Goal: Transaction & Acquisition: Purchase product/service

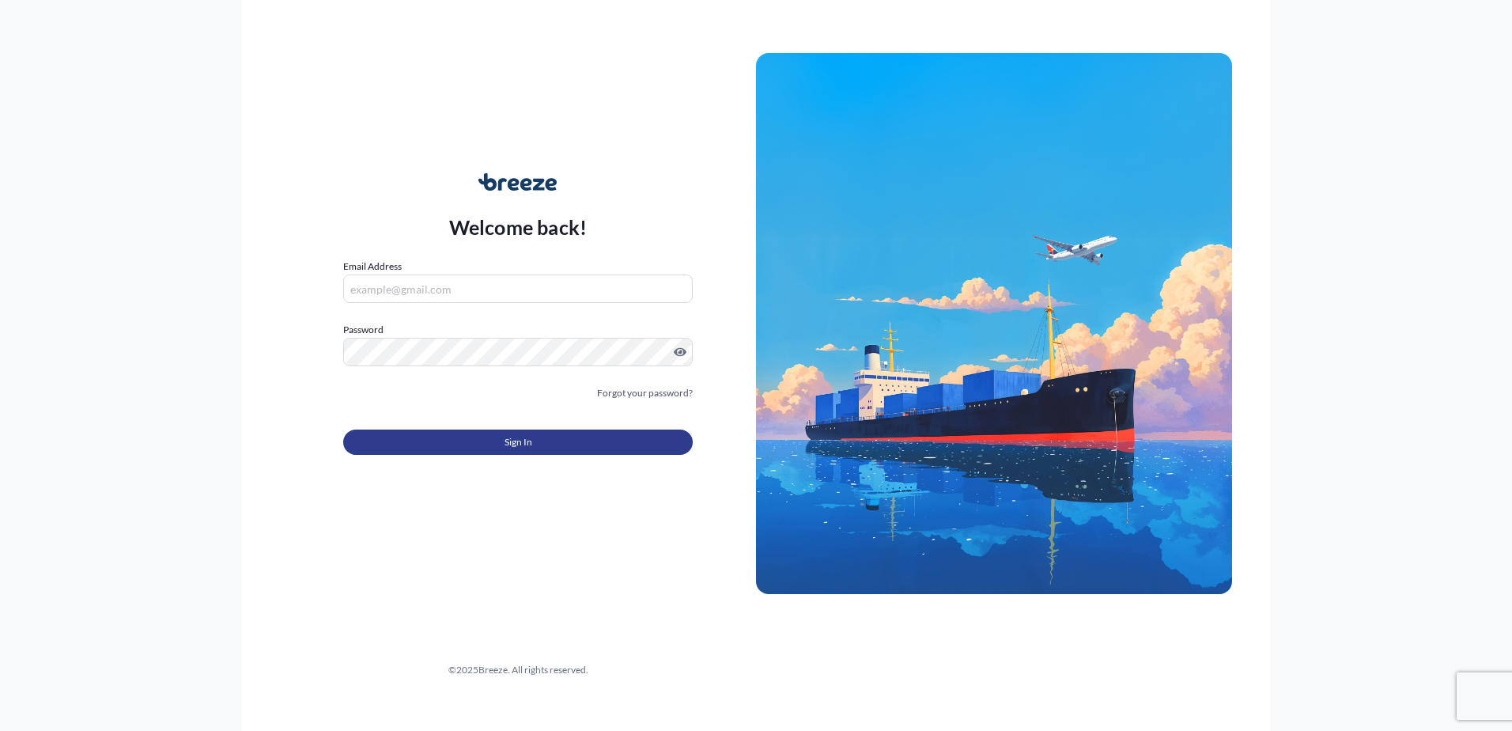
type input "[PERSON_NAME][EMAIL_ADDRESS][DOMAIN_NAME]"
click at [549, 448] on button "Sign In" at bounding box center [518, 441] width 350 height 25
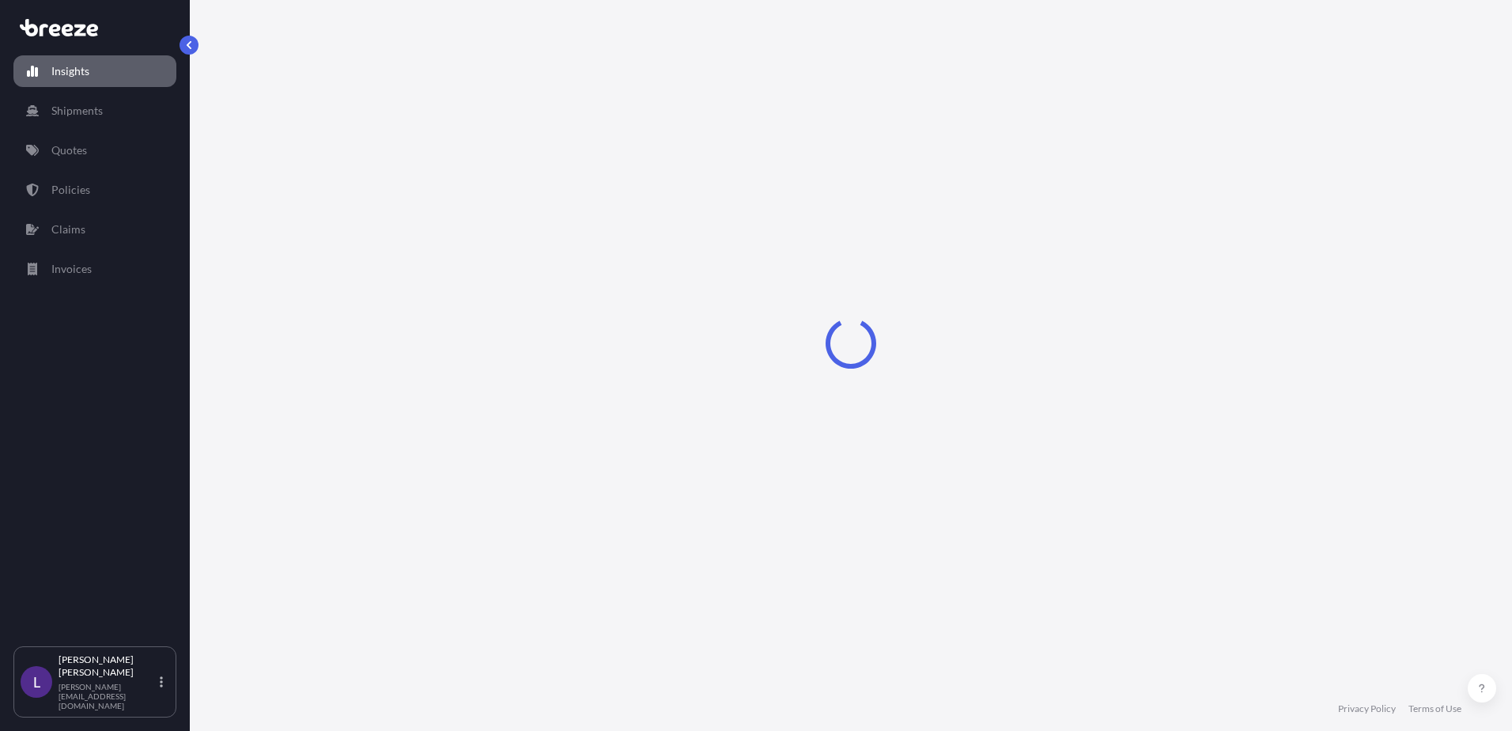
select select "2025"
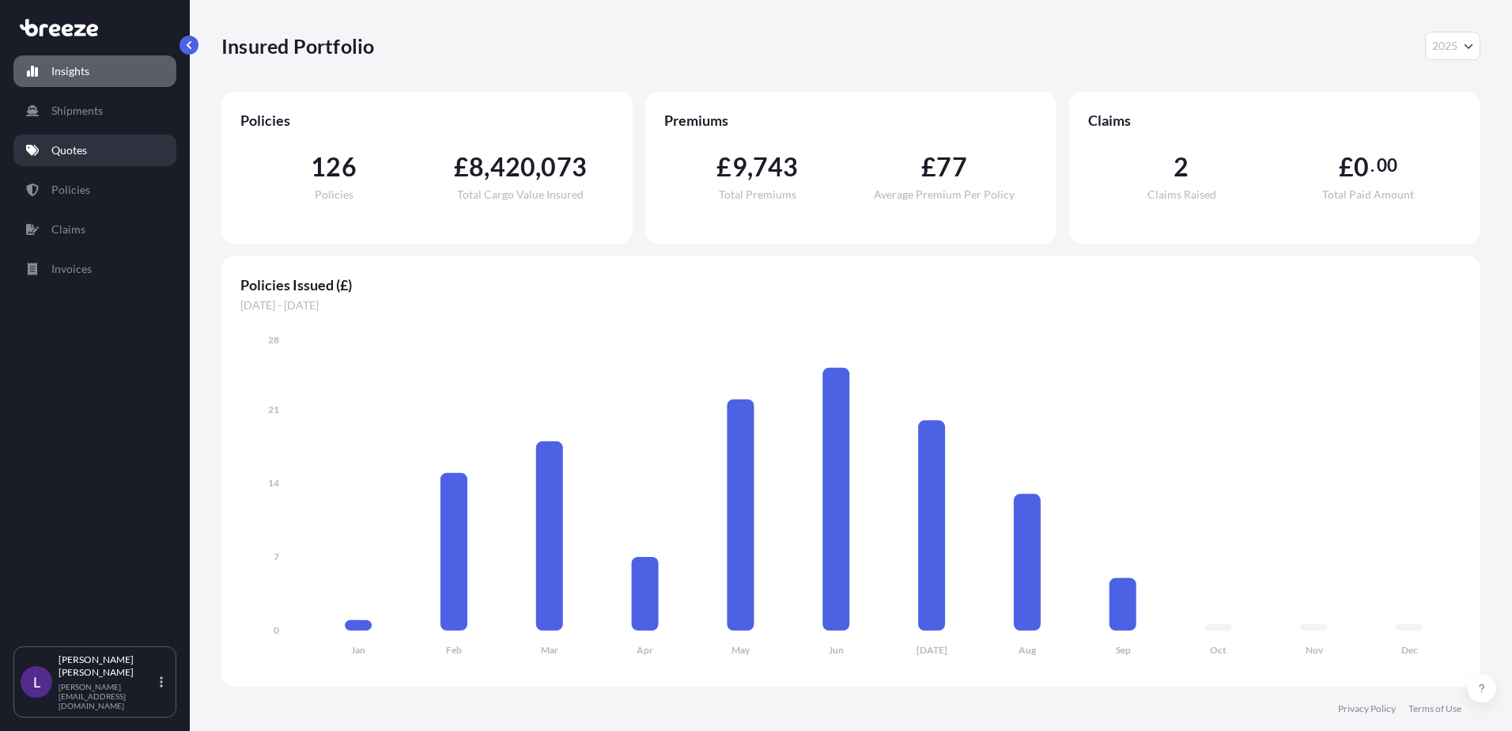
click at [70, 152] on p "Quotes" at bounding box center [69, 150] width 36 height 16
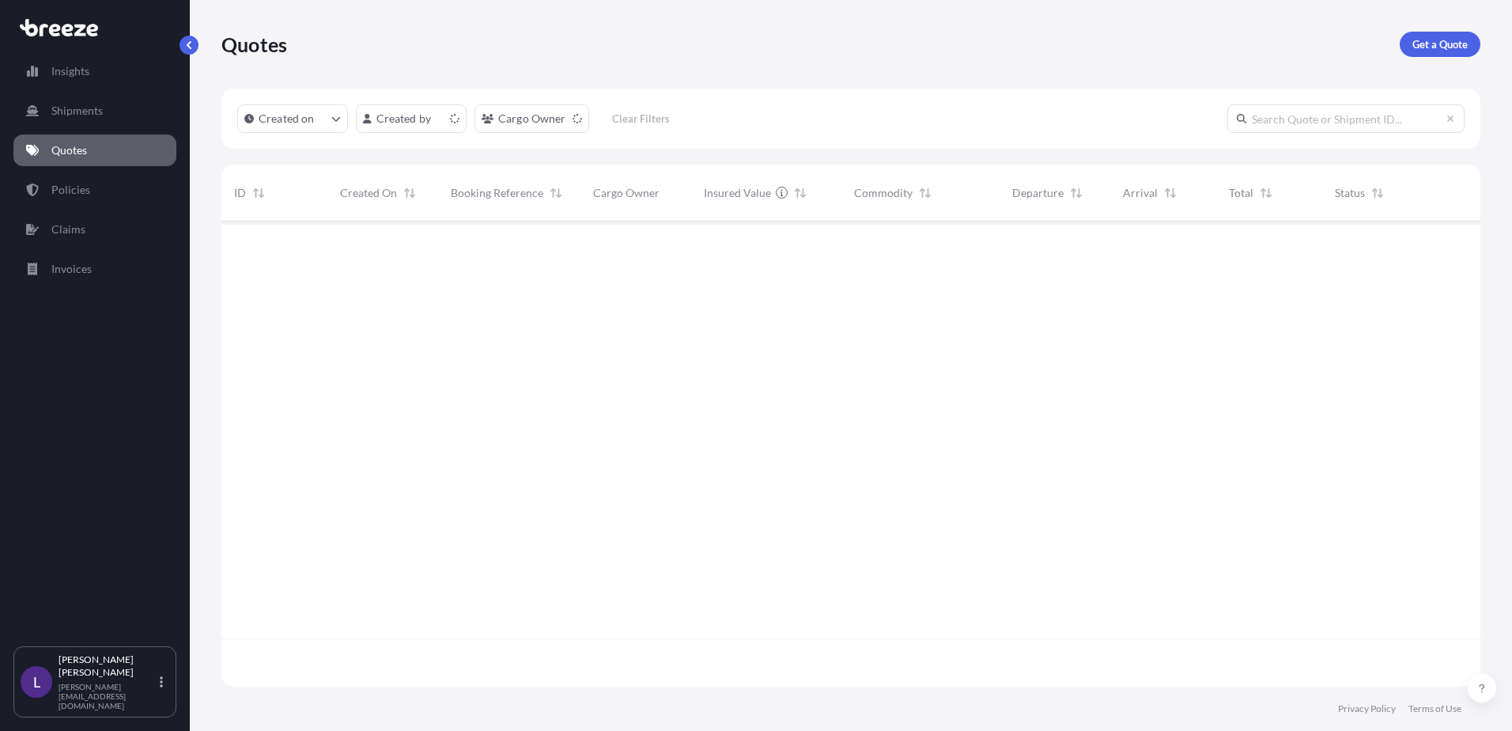
scroll to position [462, 1247]
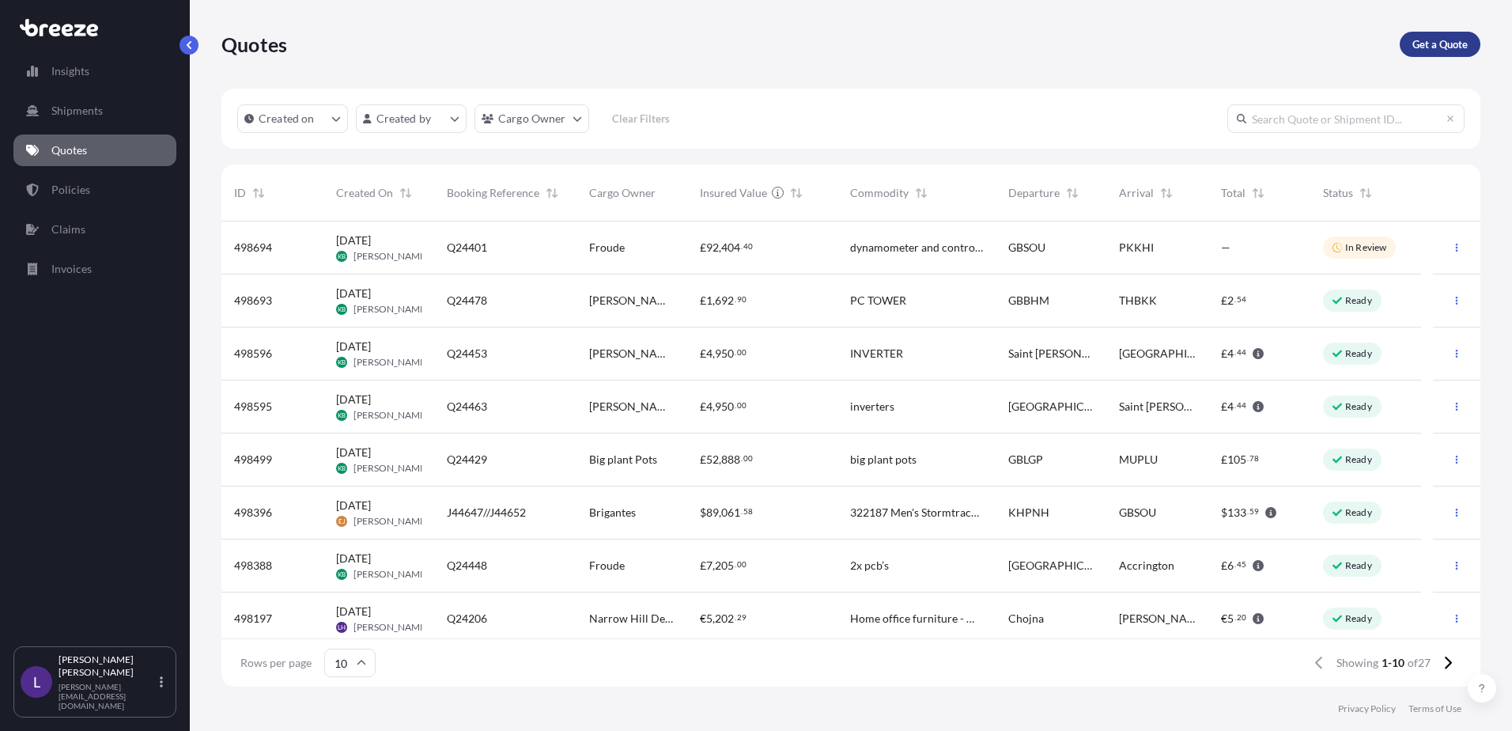
click at [1429, 43] on p "Get a Quote" at bounding box center [1440, 44] width 55 height 16
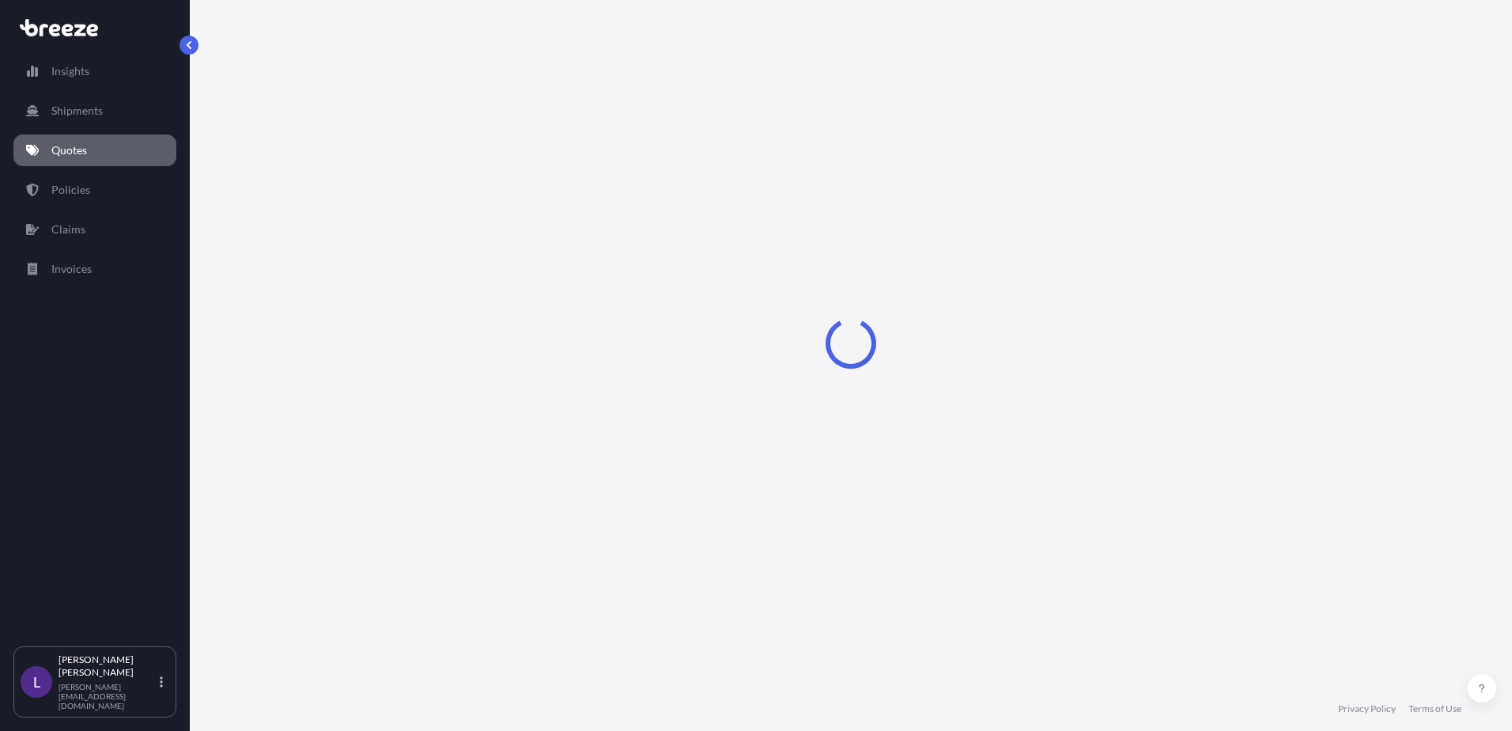
select select "Sea"
select select "1"
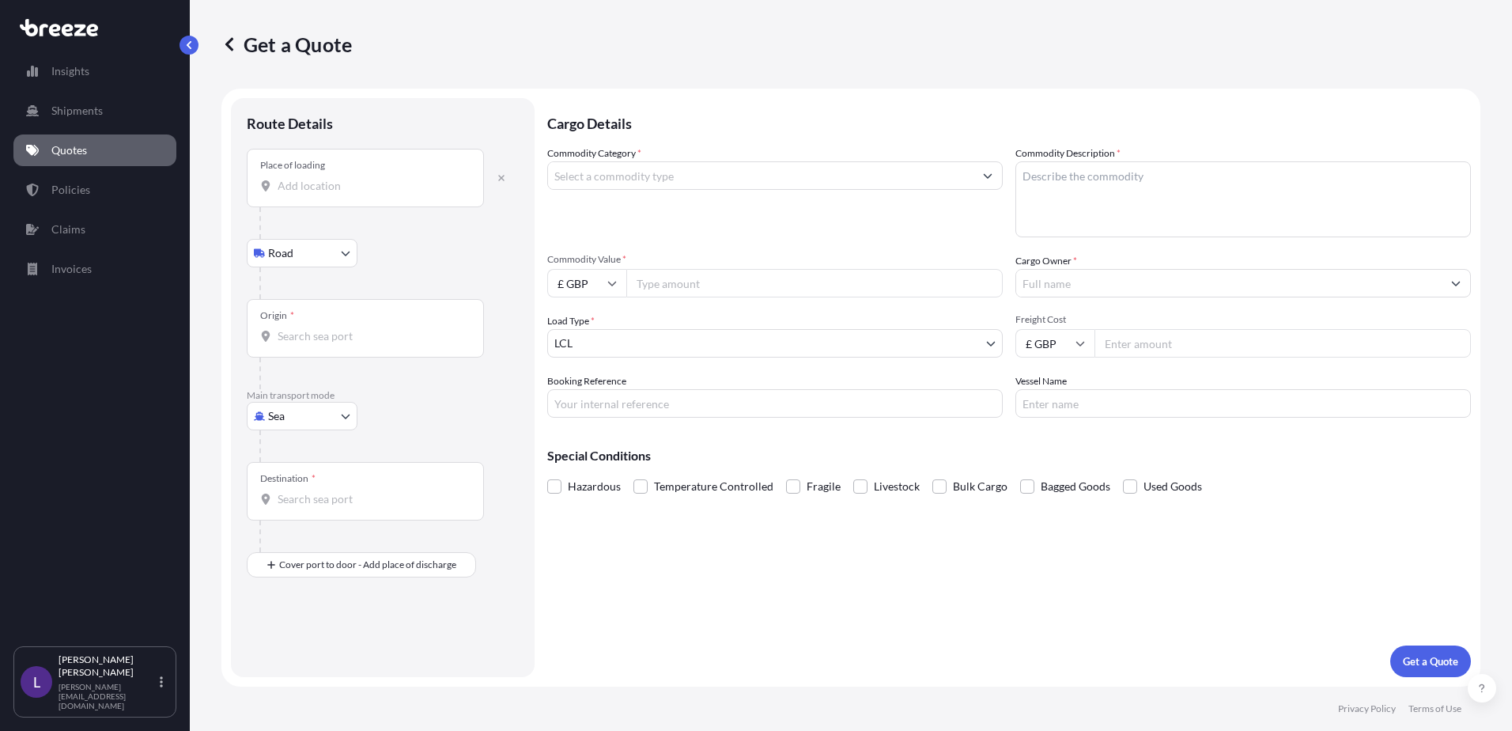
click at [349, 494] on input "Destination *" at bounding box center [371, 499] width 187 height 16
type input "USNYC - [US_STATE], [GEOGRAPHIC_DATA]"
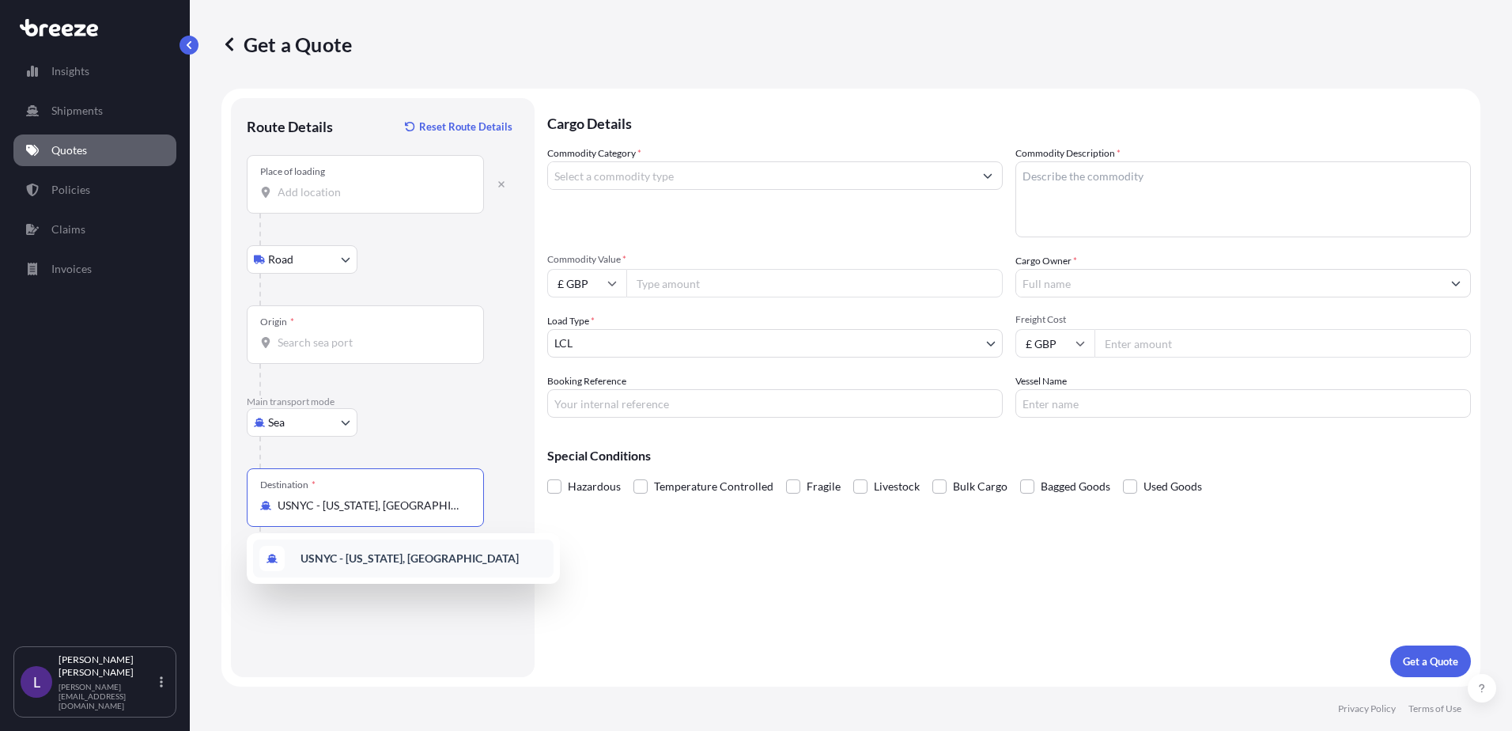
click at [364, 557] on b "USNYC - [US_STATE], [GEOGRAPHIC_DATA]" at bounding box center [410, 557] width 218 height 13
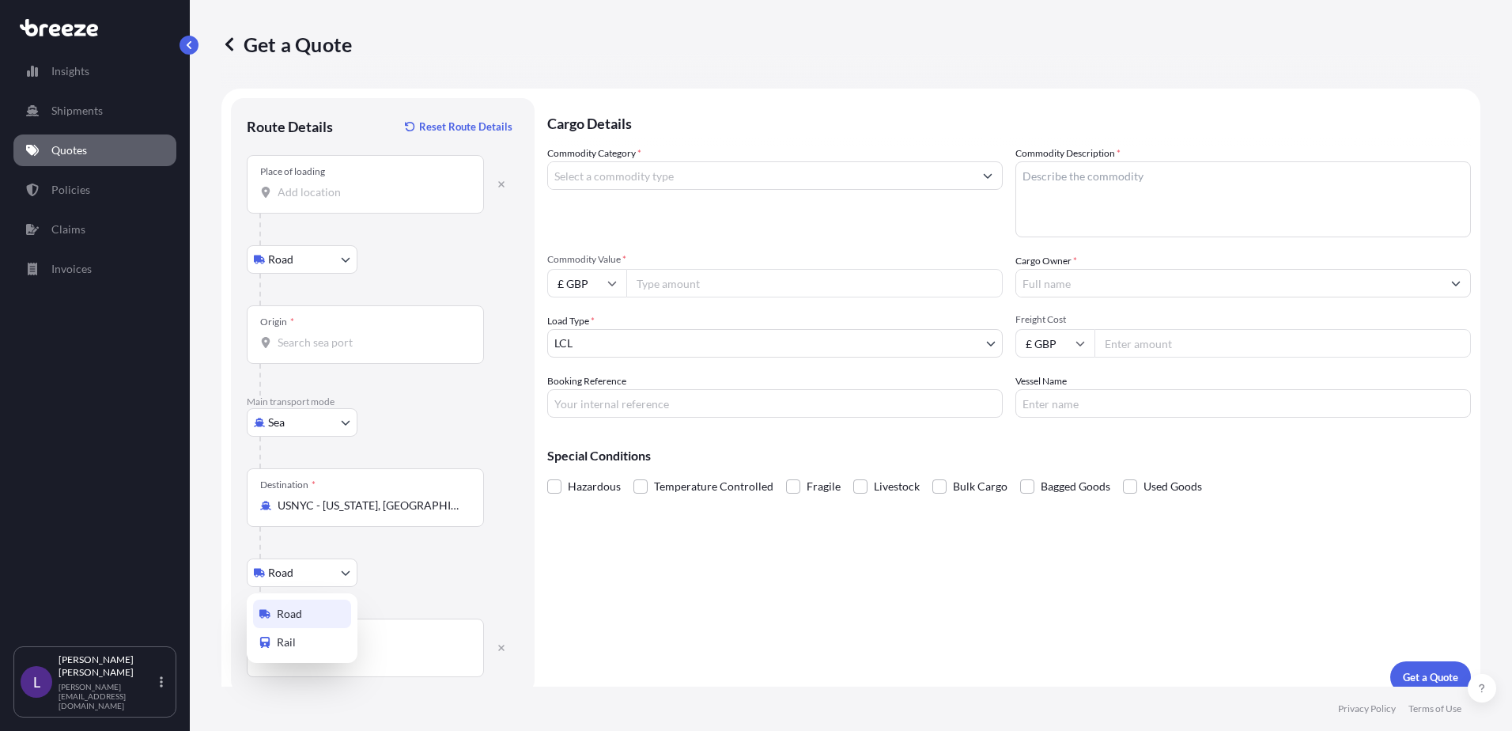
click at [342, 573] on body "Insights Shipments Quotes Policies Claims Invoices L [PERSON_NAME] [PERSON_NAME…" at bounding box center [756, 365] width 1512 height 731
click at [504, 645] on icon "button" at bounding box center [501, 648] width 6 height 6
click at [505, 646] on icon "button" at bounding box center [501, 647] width 9 height 9
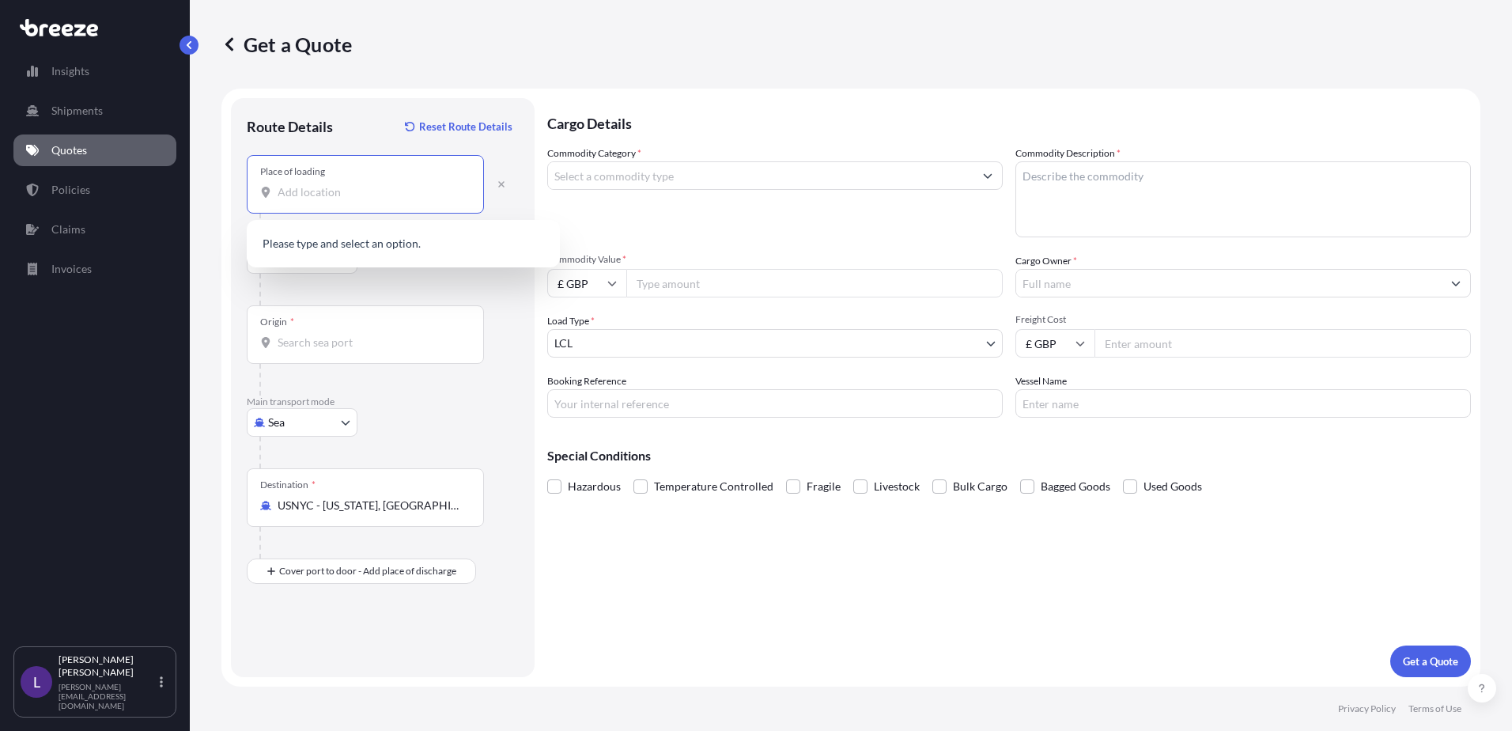
click at [319, 187] on input "Place of loading" at bounding box center [371, 192] width 187 height 16
click at [316, 187] on input "Place of loading" at bounding box center [371, 192] width 187 height 16
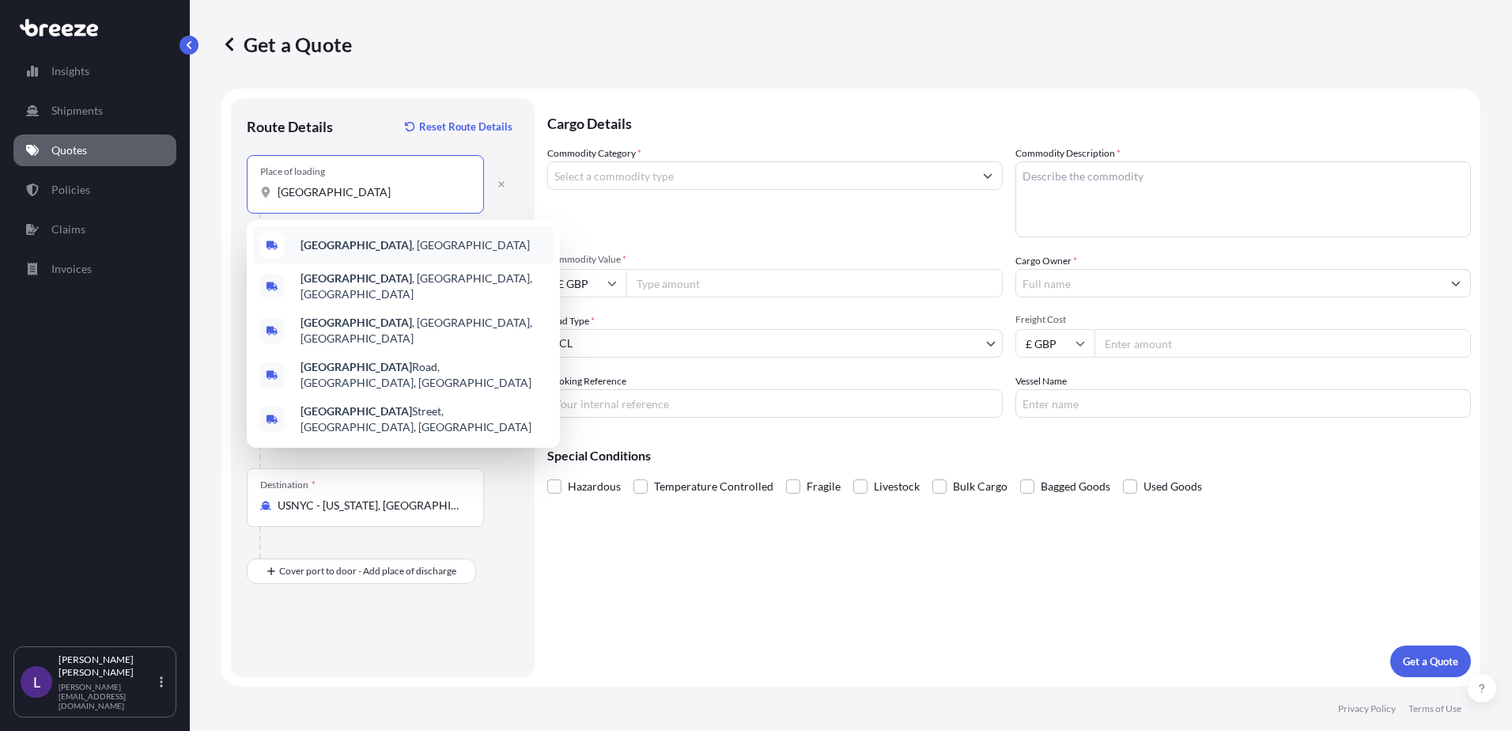
click at [331, 235] on div "[GEOGRAPHIC_DATA] , [GEOGRAPHIC_DATA]" at bounding box center [403, 245] width 301 height 38
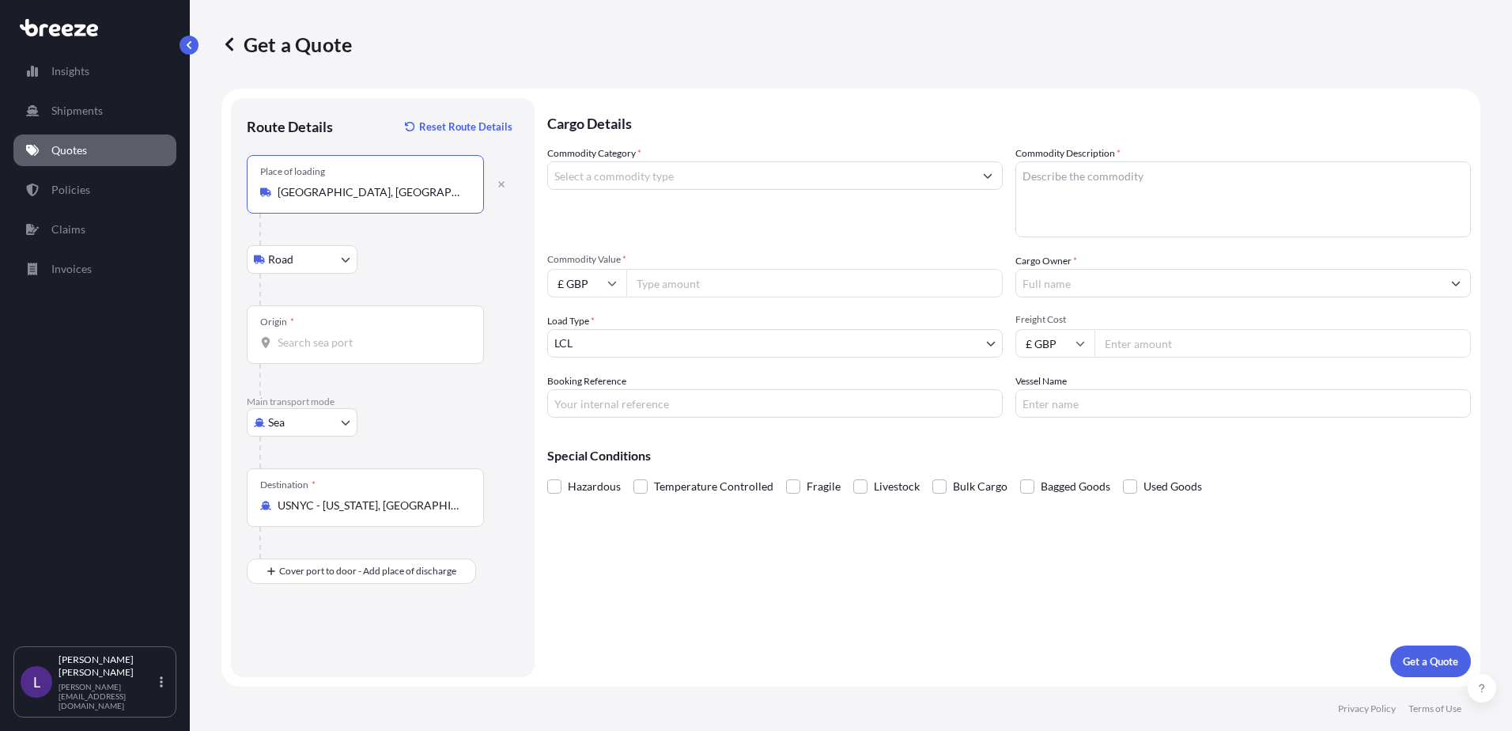
type input "[GEOGRAPHIC_DATA], [GEOGRAPHIC_DATA]"
click at [328, 338] on input "Origin *" at bounding box center [371, 343] width 187 height 16
click at [360, 335] on input "Origin * Please select an origin" at bounding box center [371, 343] width 187 height 16
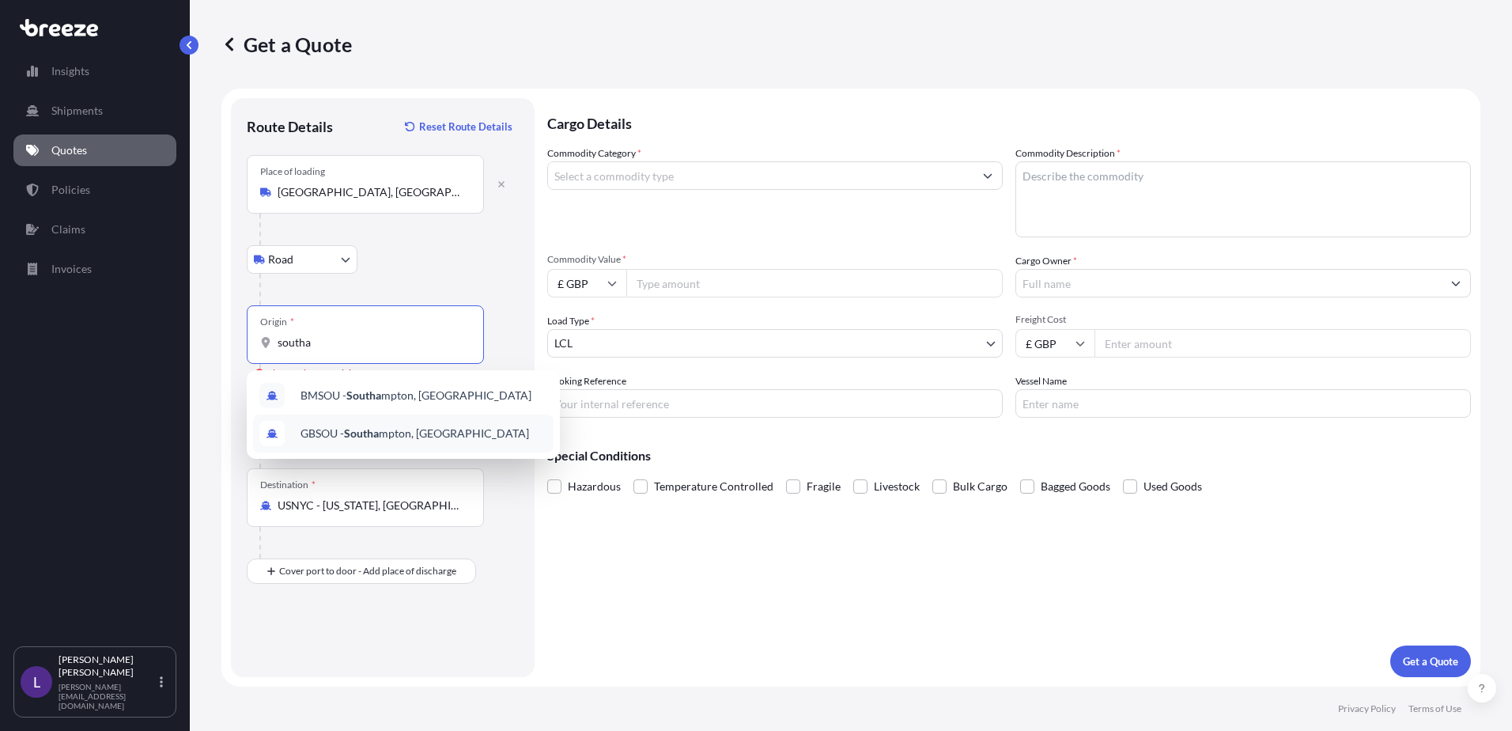
click at [387, 430] on span "GBSOU - Southa mpton, [GEOGRAPHIC_DATA]" at bounding box center [415, 433] width 229 height 16
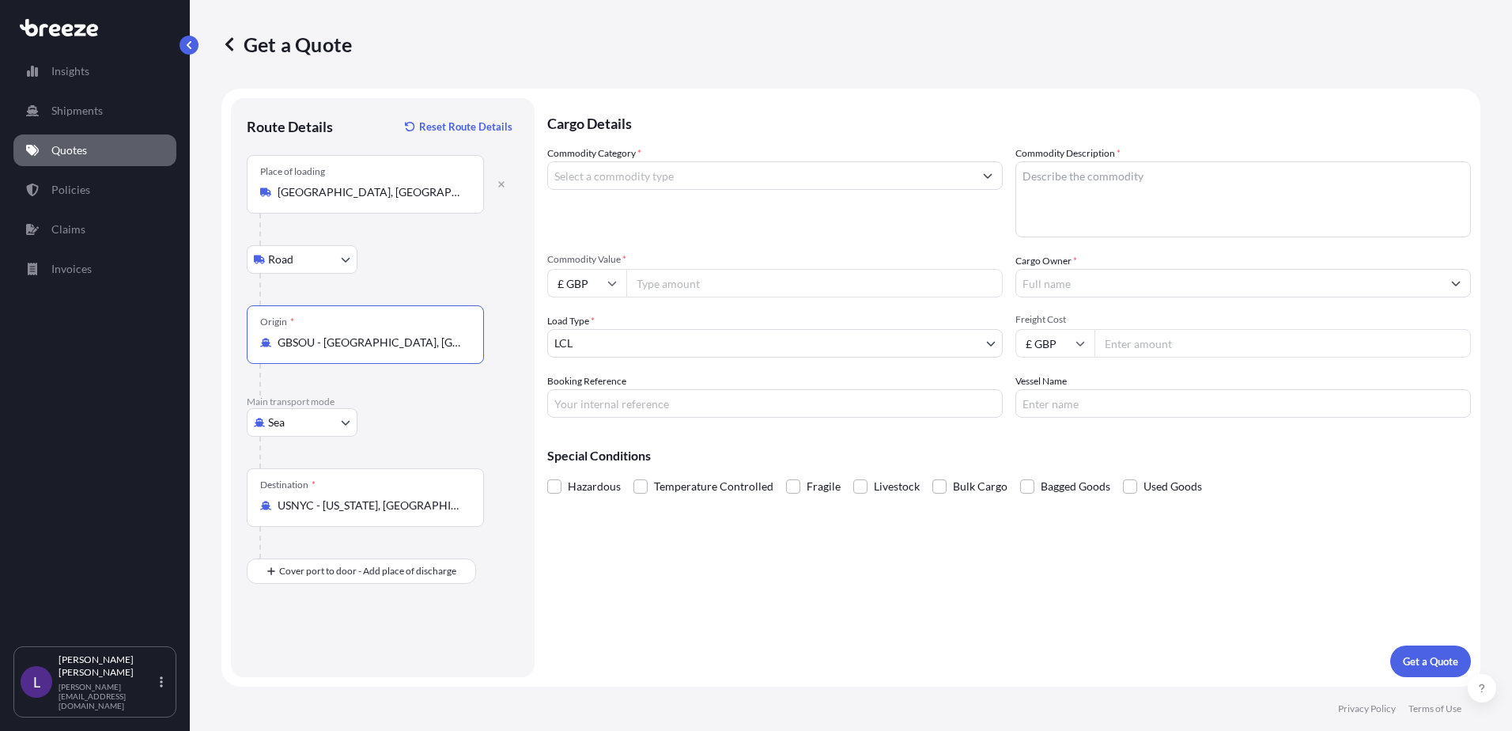
type input "GBSOU - [GEOGRAPHIC_DATA], [GEOGRAPHIC_DATA]"
click at [617, 176] on input "Commodity Category *" at bounding box center [760, 175] width 425 height 28
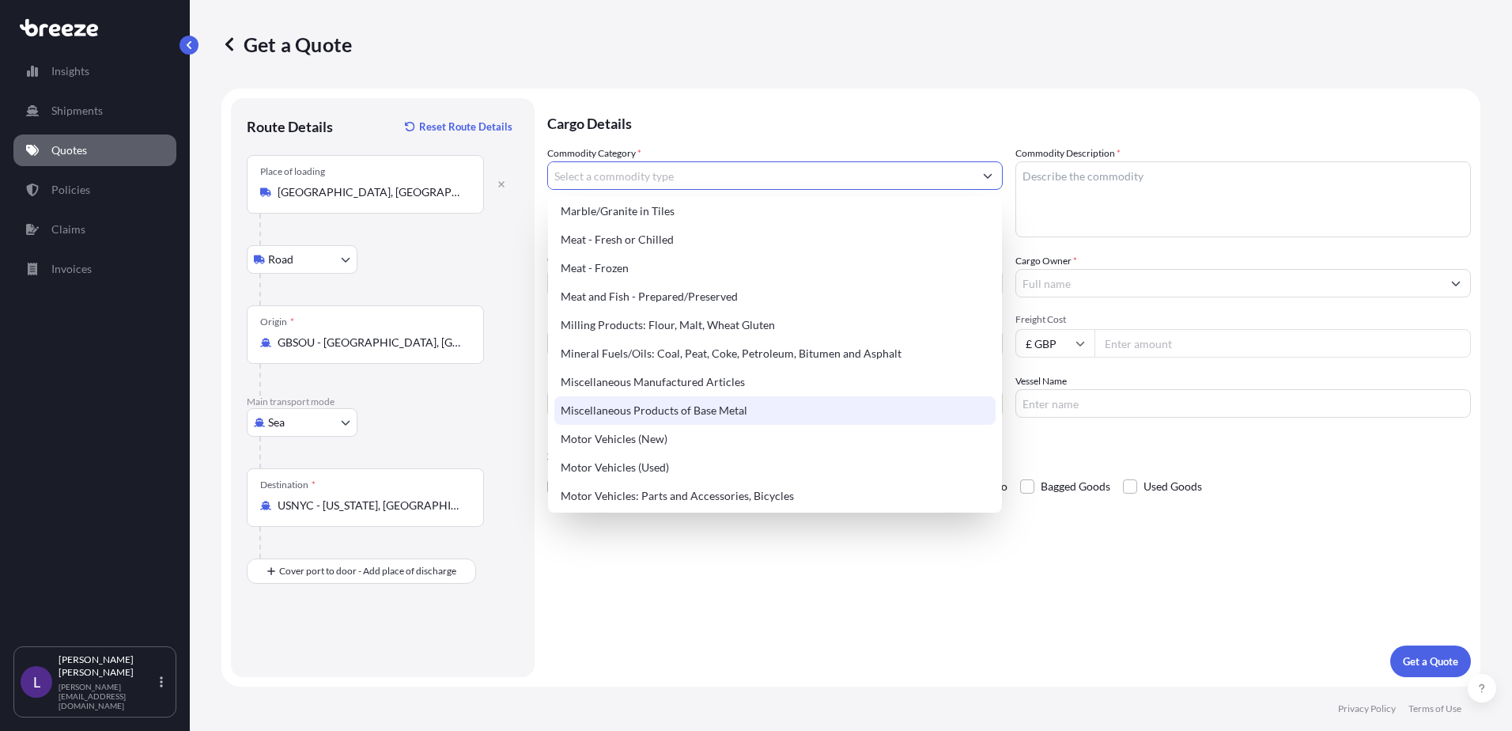
scroll to position [2056, 0]
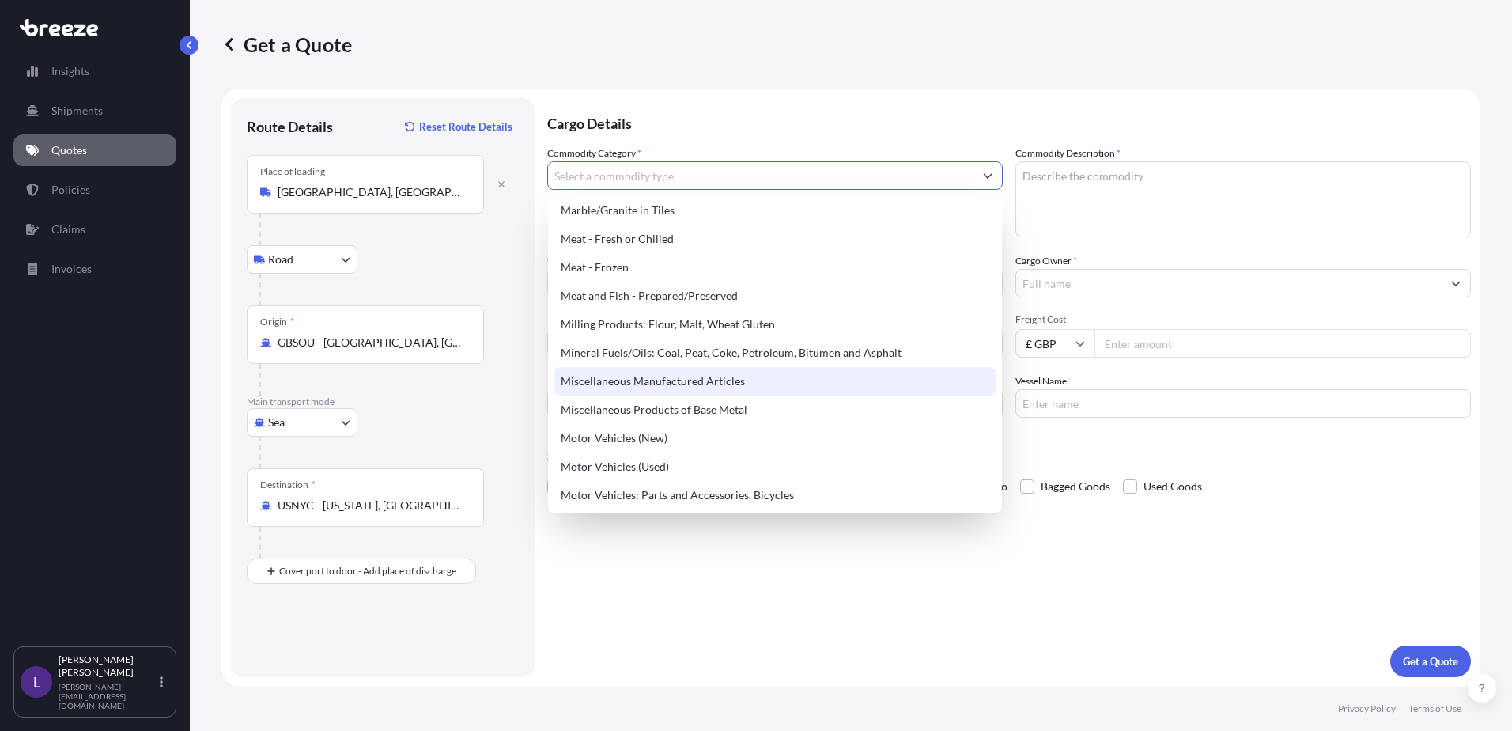
click at [684, 380] on div "Miscellaneous Manufactured Articles" at bounding box center [774, 381] width 441 height 28
type input "Miscellaneous Manufactured Articles"
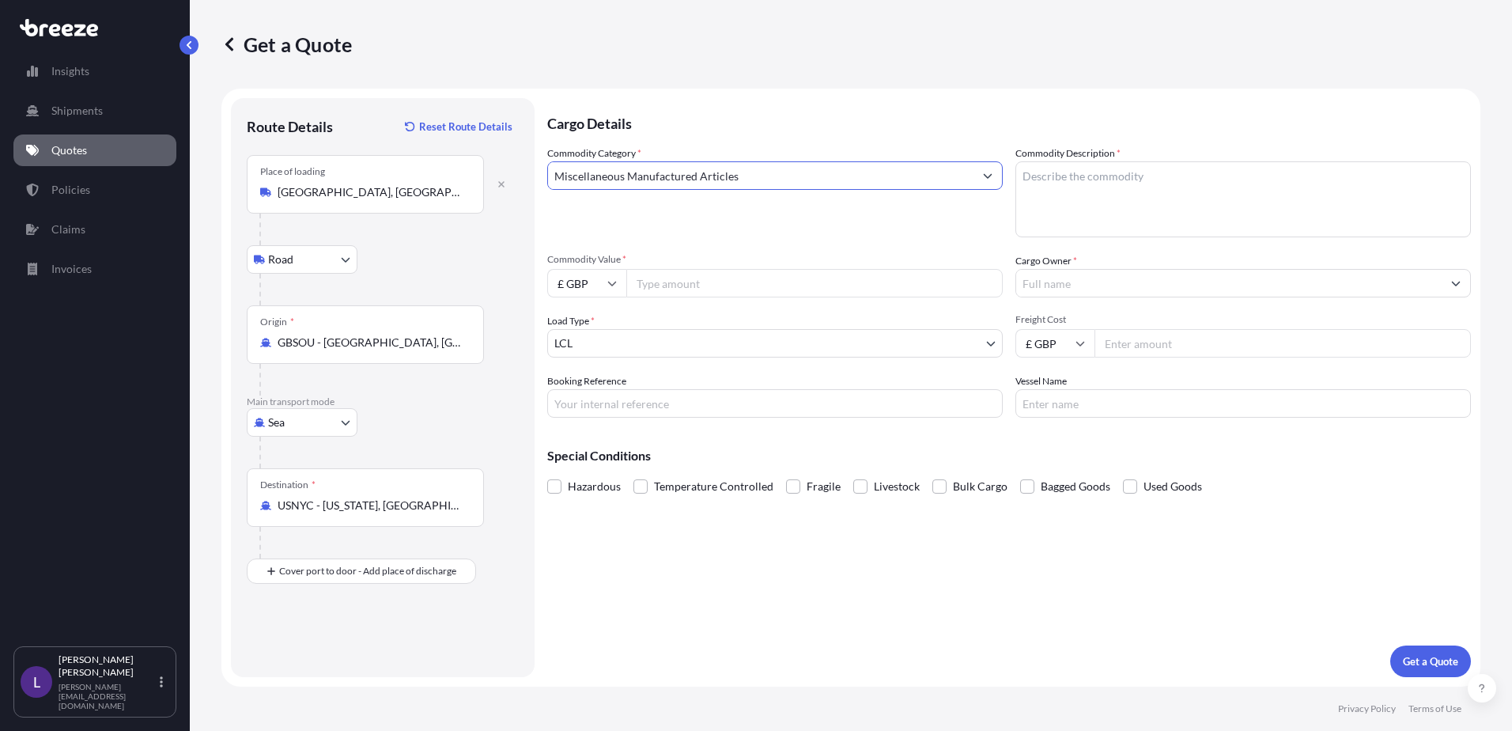
click at [1089, 181] on textarea "Commodity Description *" at bounding box center [1243, 199] width 456 height 76
type textarea "Coring machine"
click at [677, 281] on input "Commodity Value *" at bounding box center [814, 283] width 376 height 28
click at [614, 285] on icon at bounding box center [612, 284] width 9 height 5
click at [592, 390] on div "$ USD" at bounding box center [587, 393] width 66 height 30
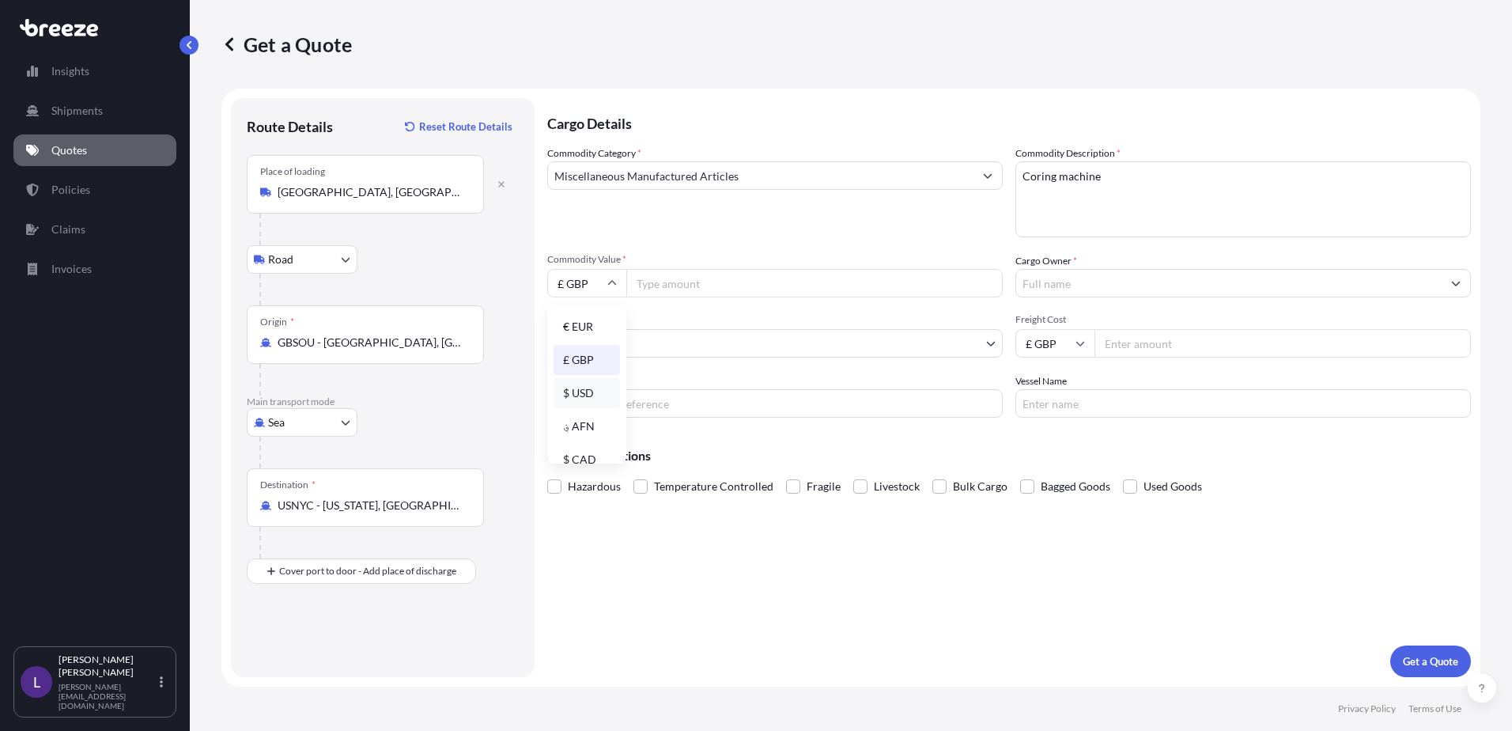
type input "$ USD"
click at [659, 282] on input "Commodity Value *" at bounding box center [814, 283] width 376 height 28
click at [667, 283] on input "Commodity Value *" at bounding box center [814, 283] width 376 height 28
paste input "51858.45"
type input "51858.45"
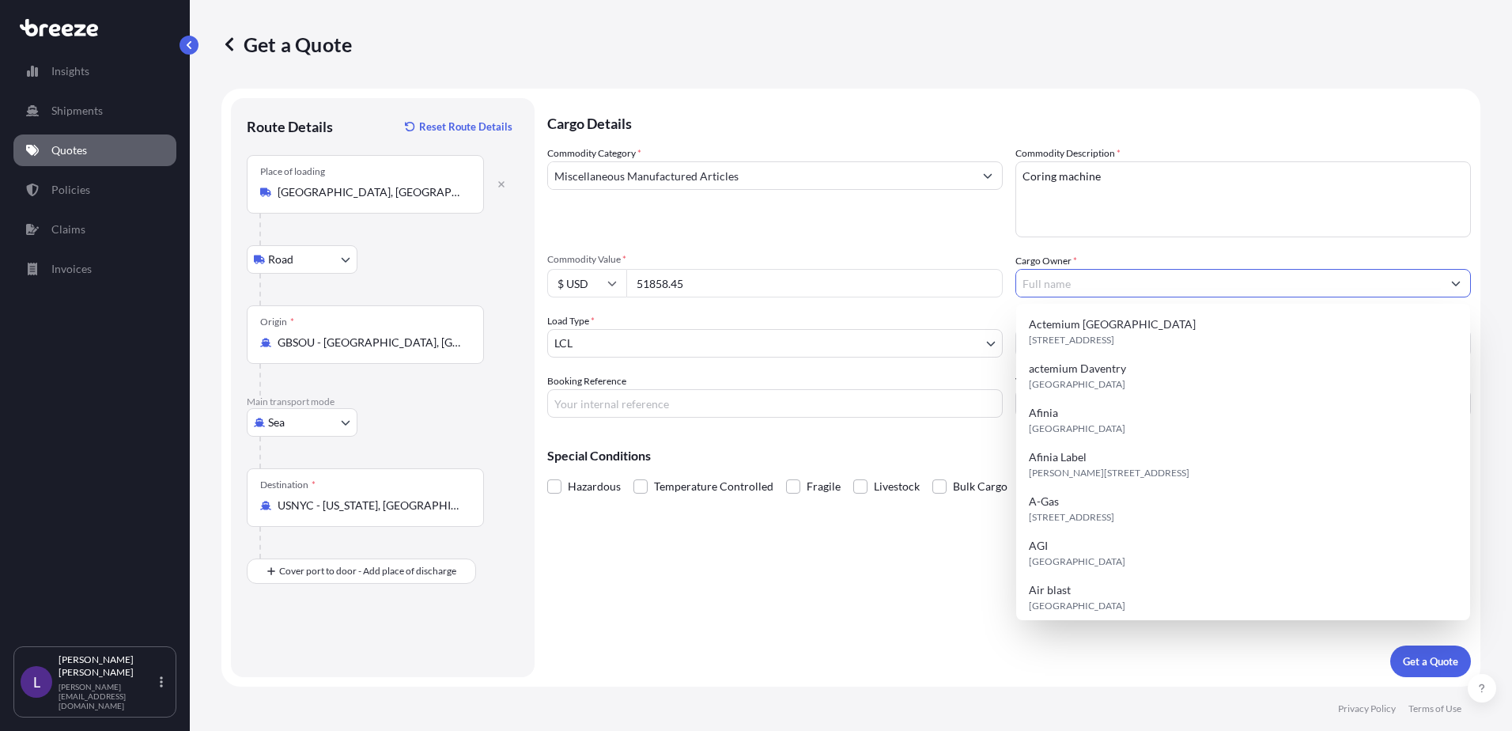
click at [1072, 287] on input "Cargo Owner *" at bounding box center [1228, 283] width 425 height 28
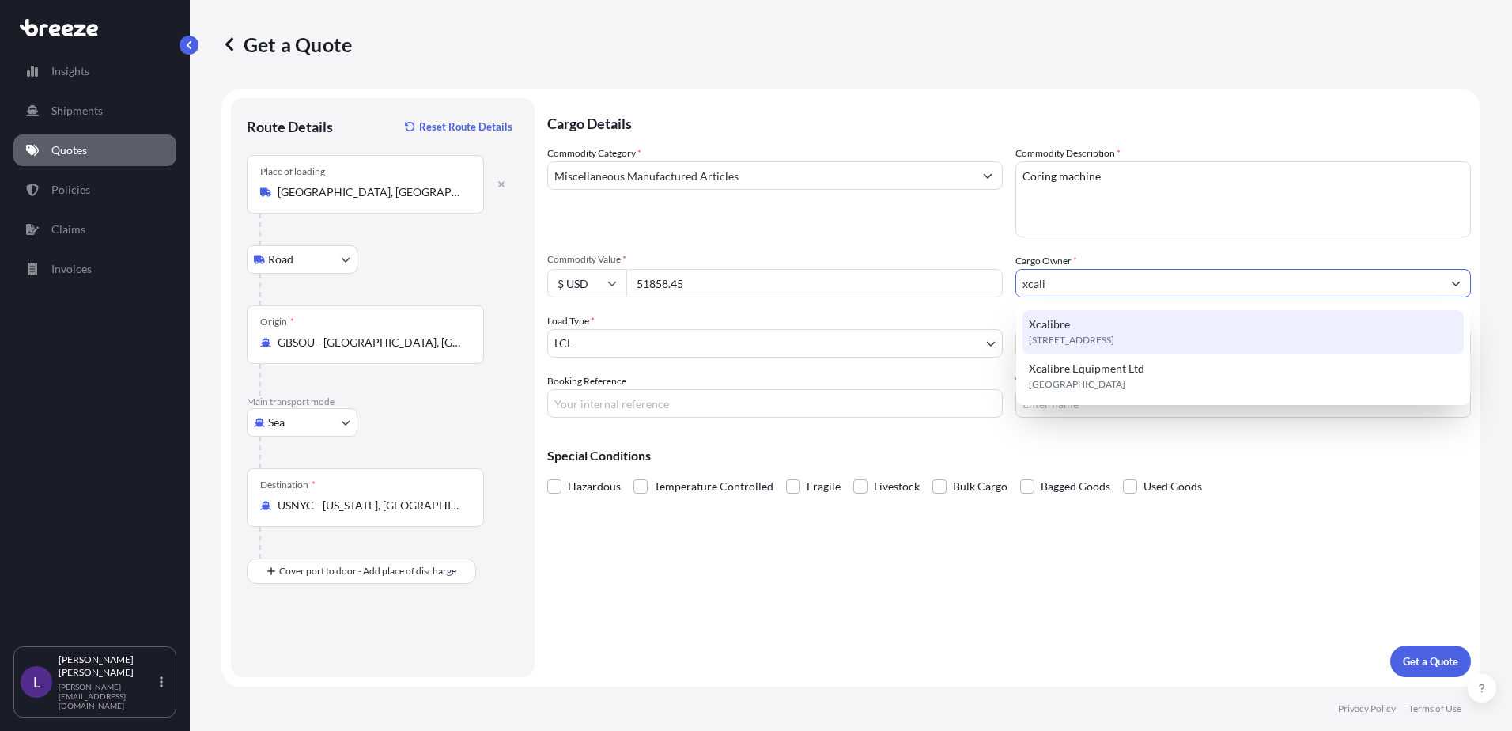
click at [1062, 336] on span "[STREET_ADDRESS]" at bounding box center [1071, 340] width 85 height 16
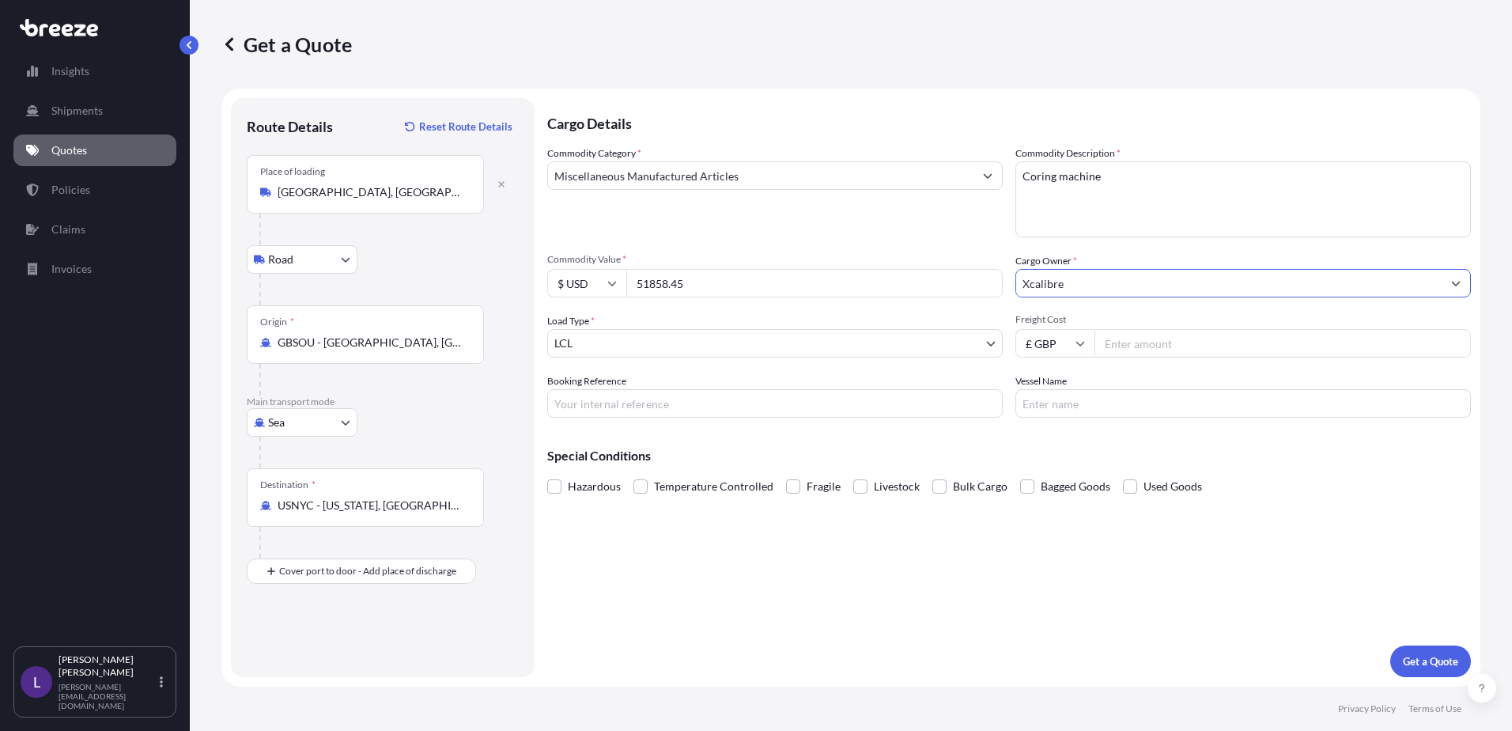
type input "Xcalibre"
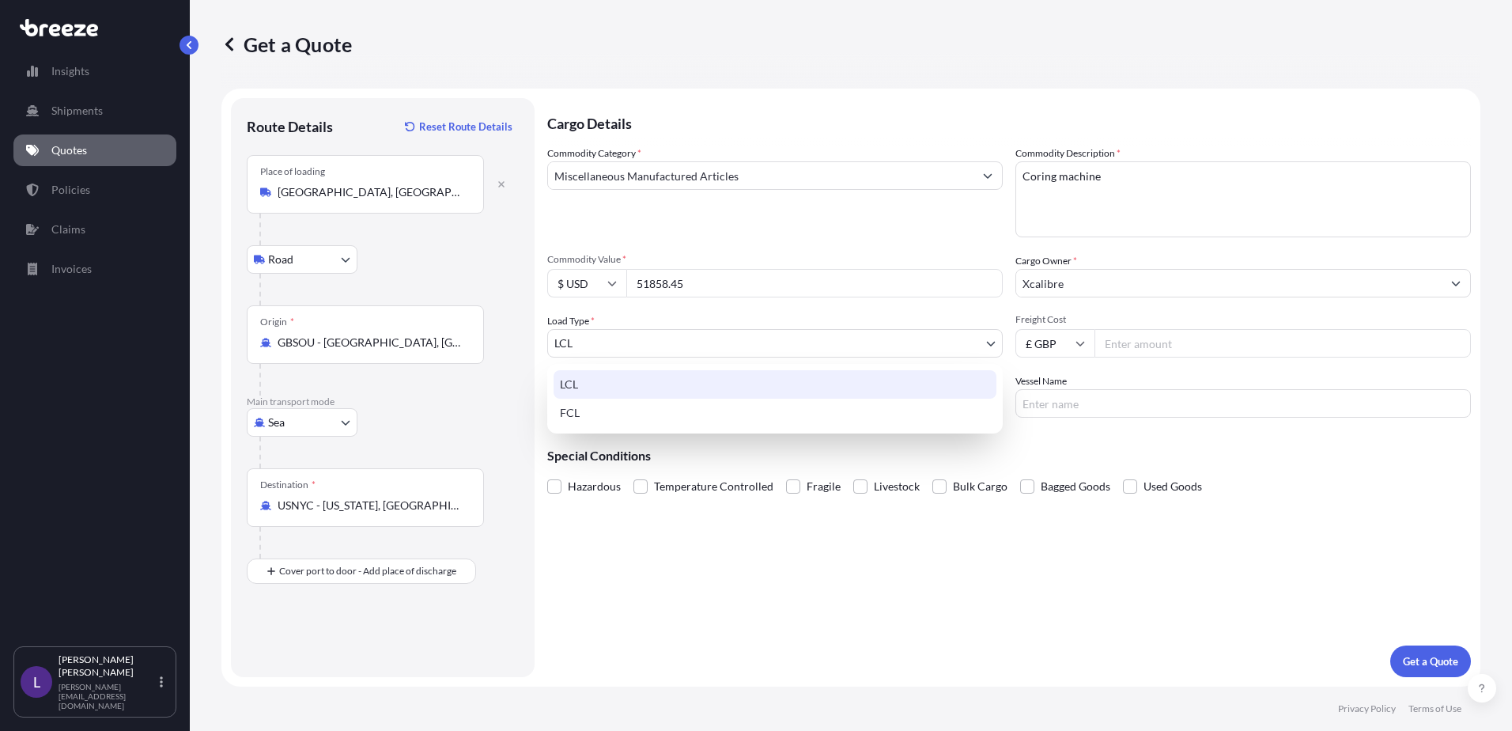
click at [645, 346] on body "15 options available. 0 options available. 2 options available. Insights Shipme…" at bounding box center [756, 365] width 1512 height 731
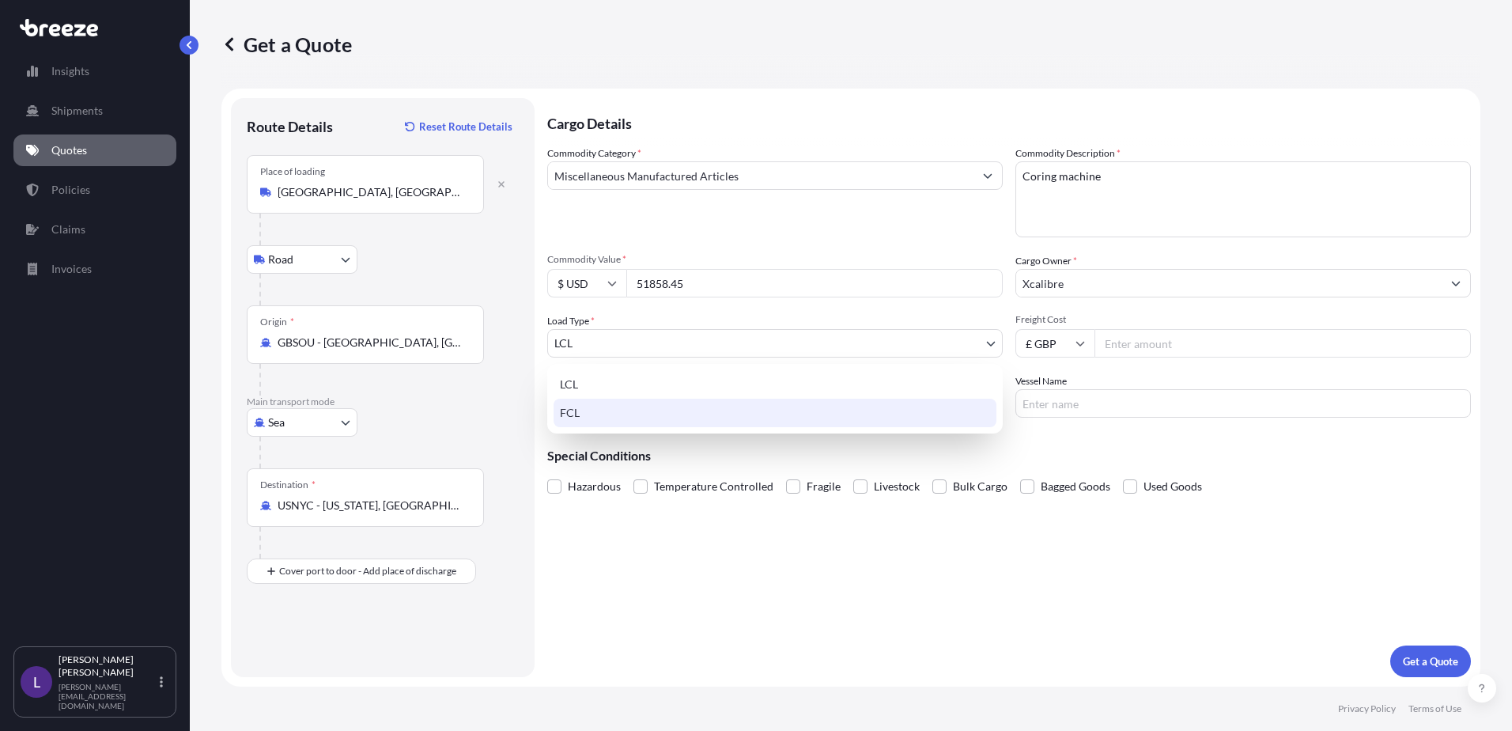
click at [578, 411] on div "FCL" at bounding box center [775, 413] width 443 height 28
select select "2"
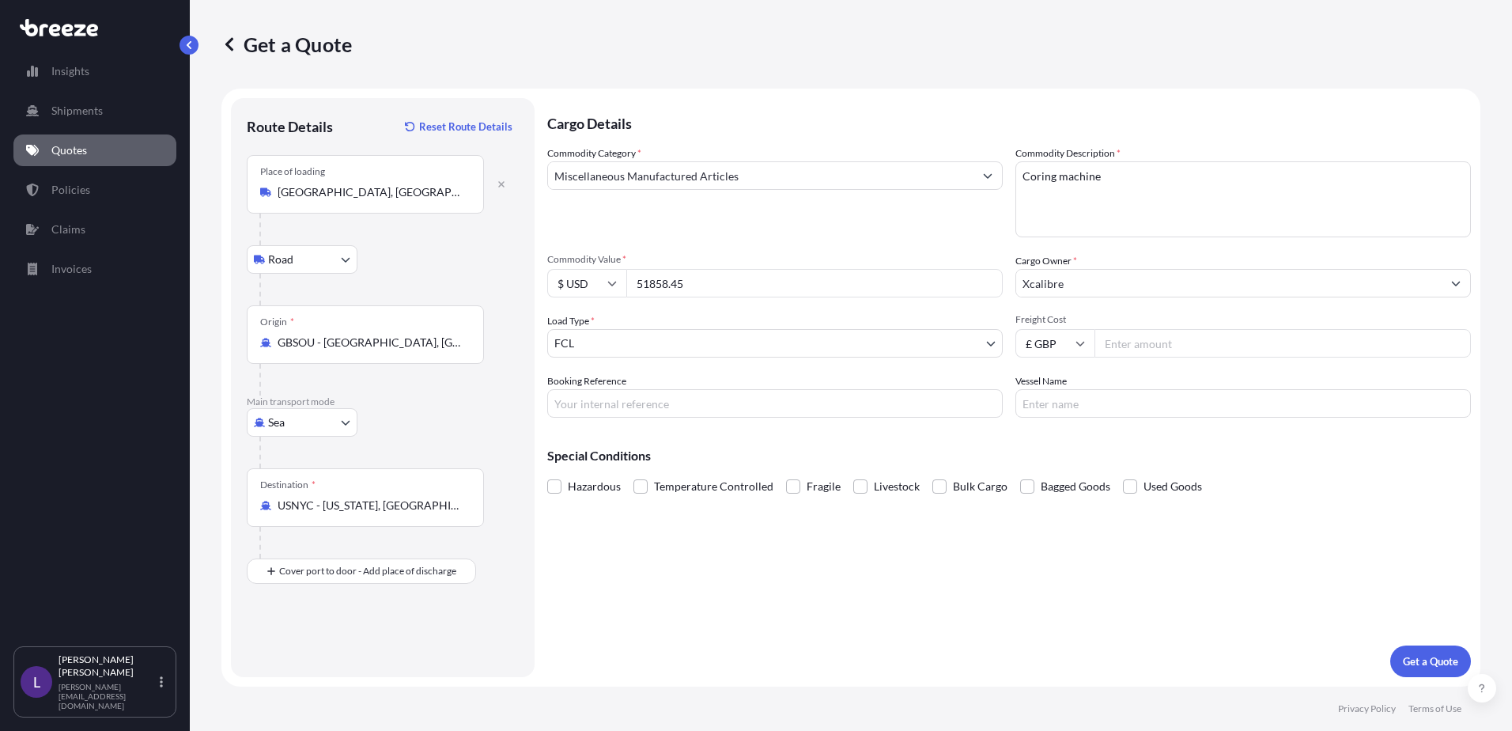
click at [1152, 335] on input "Freight Cost" at bounding box center [1283, 343] width 376 height 28
type input "1895.00"
drag, startPoint x: 630, startPoint y: 413, endPoint x: 675, endPoint y: 403, distance: 45.5
click at [630, 413] on input "Booking Reference" at bounding box center [775, 403] width 456 height 28
type input "Q24470"
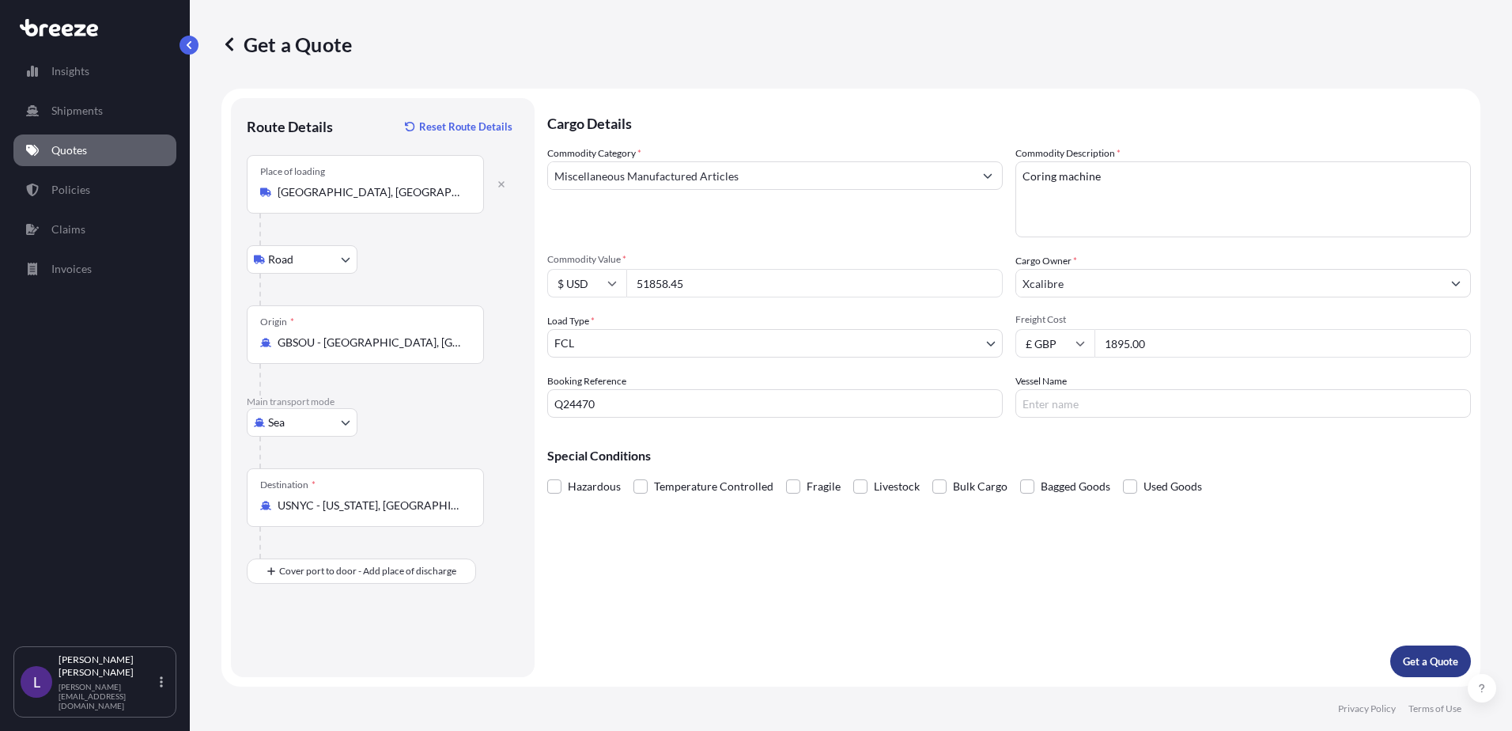
click at [1424, 661] on p "Get a Quote" at bounding box center [1430, 661] width 55 height 16
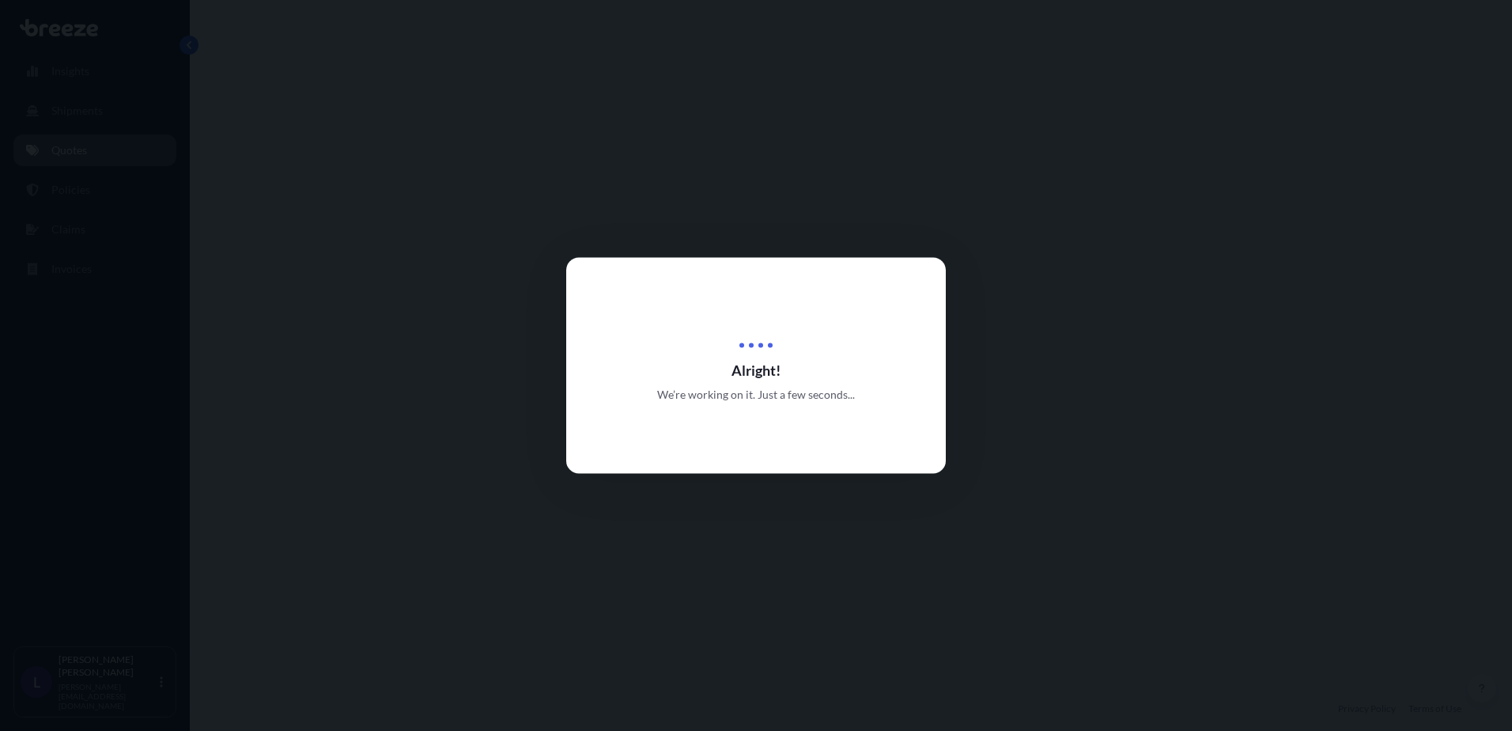
select select "Road"
select select "Sea"
select select "2"
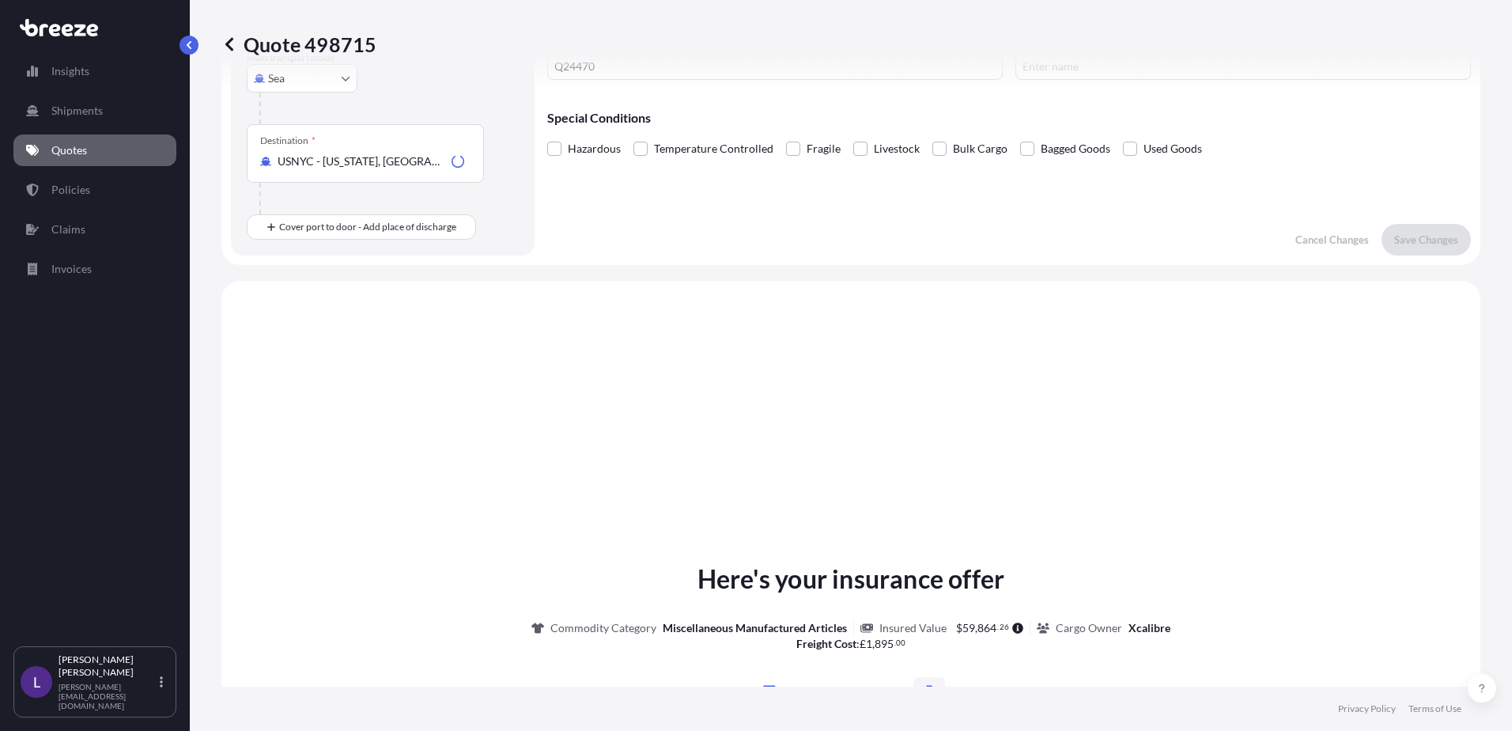
scroll to position [539, 0]
